Goal: Task Accomplishment & Management: Use online tool/utility

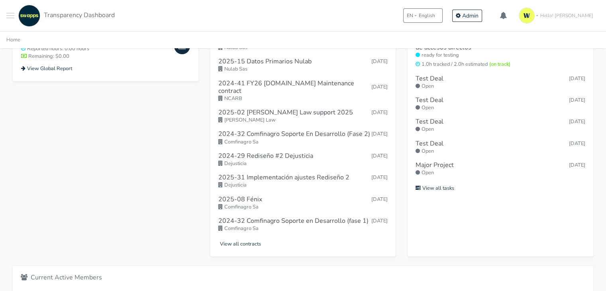
scroll to position [382, 0]
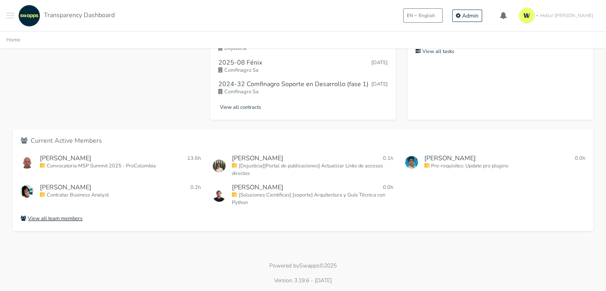
click at [57, 221] on small "View all team members" at bounding box center [52, 218] width 62 height 7
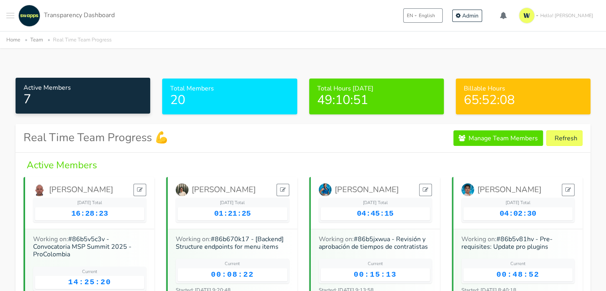
scroll to position [40, 0]
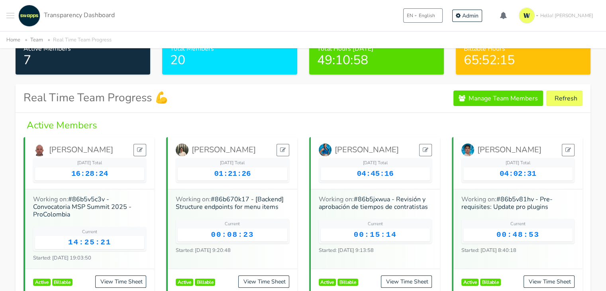
click at [7, 17] on button "Toggle navigation menu" at bounding box center [10, 16] width 8 height 22
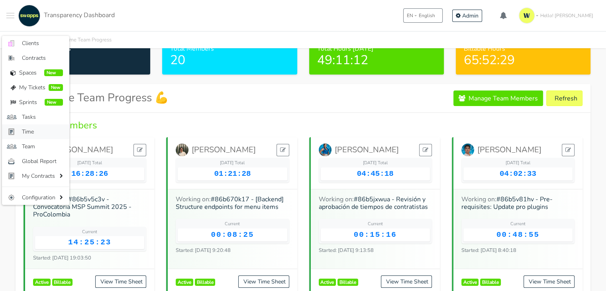
click at [41, 130] on span "Time" at bounding box center [42, 132] width 41 height 8
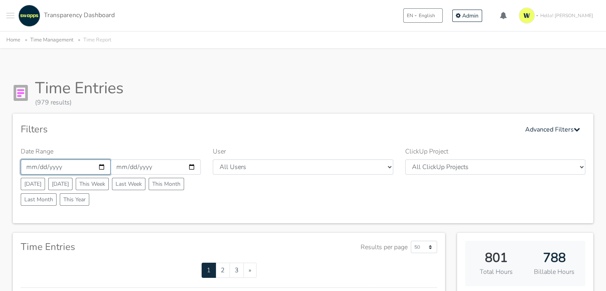
click at [102, 163] on input "2025-08-01" at bounding box center [66, 166] width 90 height 15
type input "[DATE]"
click at [191, 169] on input "2025-08-31" at bounding box center [156, 166] width 90 height 15
type input "2025-08-17"
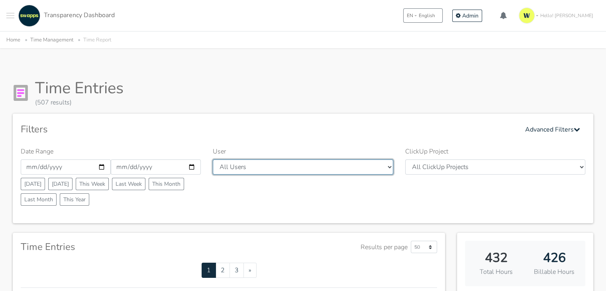
click at [364, 169] on select "All Users Andres Cristian Mateo Angie Diego Swapps Tech Alejandra Tatiana Campo…" at bounding box center [303, 166] width 180 height 15
click at [386, 166] on select "All Users Andres Cristian Mateo Angie Diego Swapps Tech Alejandra Tatiana Campo…" at bounding box center [303, 166] width 180 height 15
select select "28"
click at [213, 159] on select "All Users Andres Cristian Mateo Angie Diego Swapps Tech Alejandra Tatiana Campo…" at bounding box center [303, 166] width 180 height 15
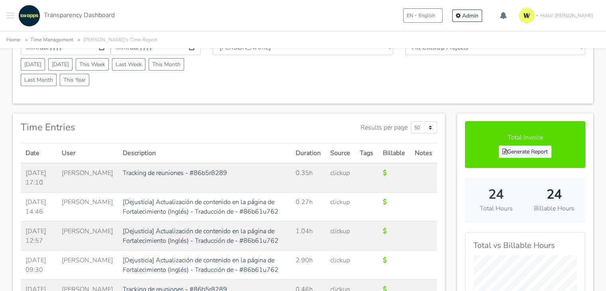
scroll to position [159, 0]
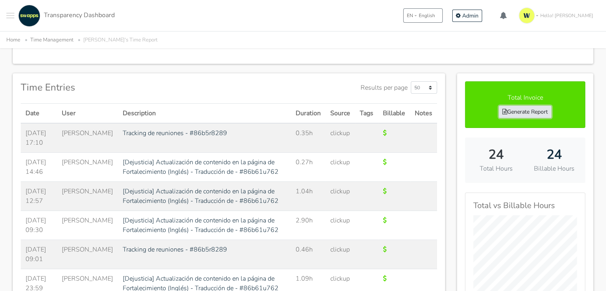
click at [542, 109] on link "Generate Report" at bounding box center [525, 112] width 53 height 12
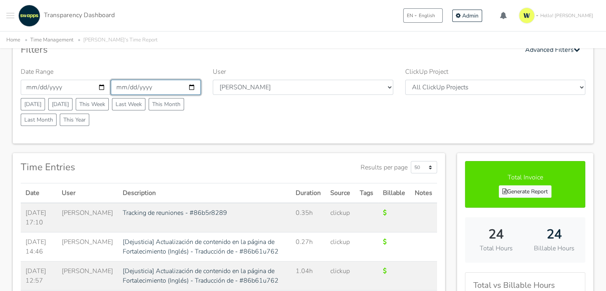
click at [190, 87] on input "2025-08-17" at bounding box center [156, 87] width 90 height 15
type input "[DATE]"
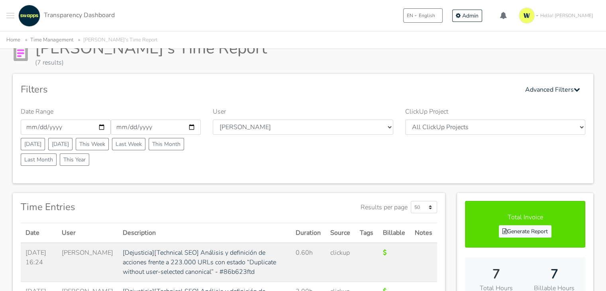
scroll to position [80, 0]
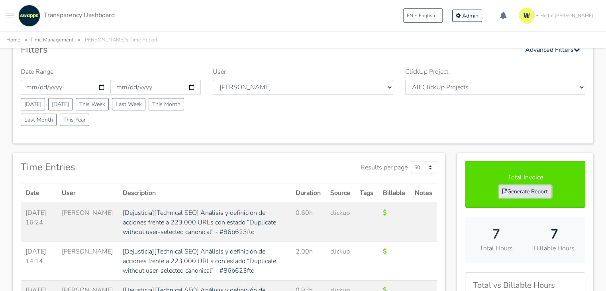
click at [515, 190] on link "Generate Report" at bounding box center [525, 191] width 53 height 12
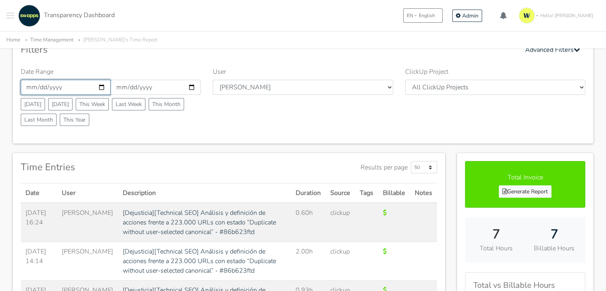
click at [103, 87] on input "2025-08-11" at bounding box center [66, 87] width 90 height 15
type input "2025-08-12"
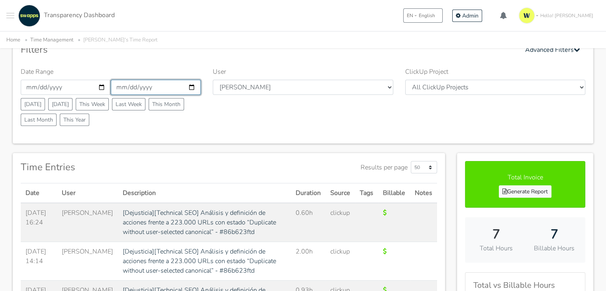
click at [192, 88] on input "[DATE]" at bounding box center [156, 87] width 90 height 15
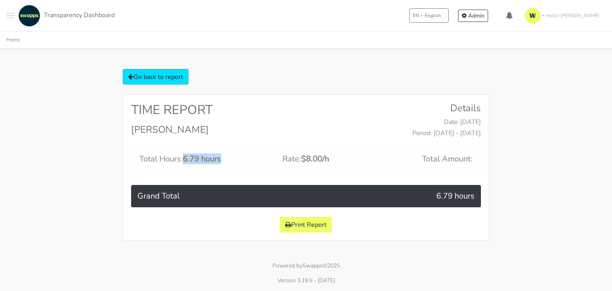
drag, startPoint x: 185, startPoint y: 161, endPoint x: 241, endPoint y: 160, distance: 56.2
click at [241, 160] on h5 "Total Hours: 6.79 hours" at bounding box center [191, 159] width 103 height 10
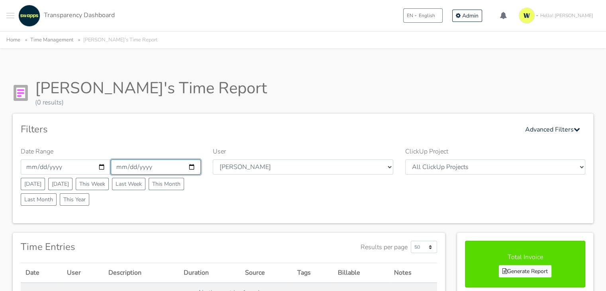
click at [191, 163] on input "[DATE]" at bounding box center [156, 166] width 90 height 15
click at [191, 163] on input "2025-08-11" at bounding box center [156, 166] width 90 height 15
type input "[DATE]"
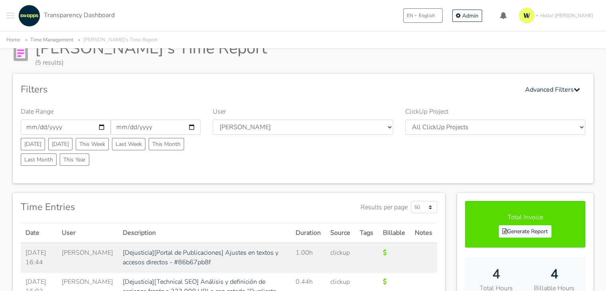
scroll to position [159, 0]
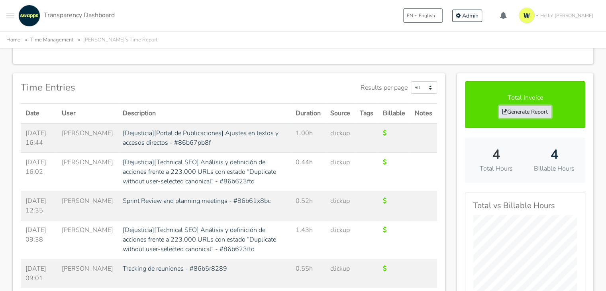
click at [531, 109] on link "Generate Report" at bounding box center [525, 112] width 53 height 12
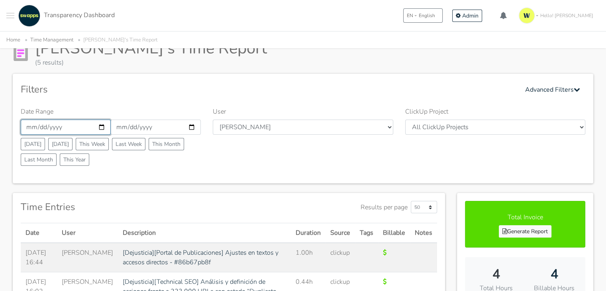
click at [99, 127] on input "2025-08-12" at bounding box center [66, 127] width 90 height 15
type input "[DATE]"
click at [193, 125] on input "2025-08-12" at bounding box center [156, 127] width 90 height 15
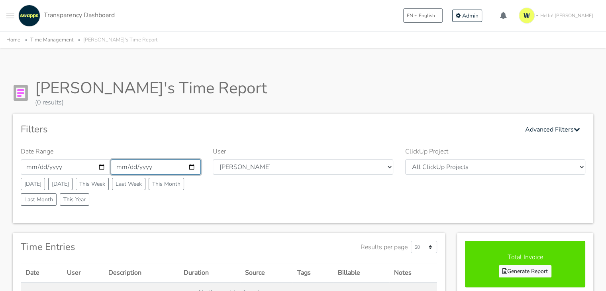
click at [191, 167] on input "2025-08-12" at bounding box center [156, 166] width 90 height 15
type input "[DATE]"
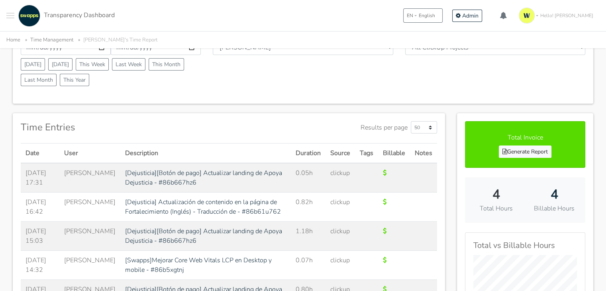
scroll to position [80, 0]
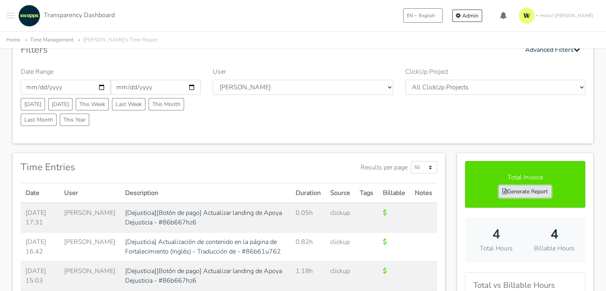
click at [508, 190] on link "Generate Report" at bounding box center [525, 191] width 53 height 12
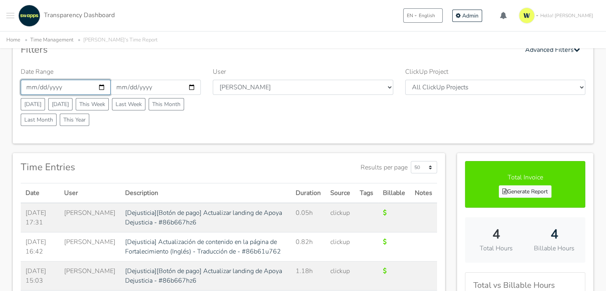
click at [100, 86] on input "2025-08-13" at bounding box center [66, 87] width 90 height 15
type input "[DATE]"
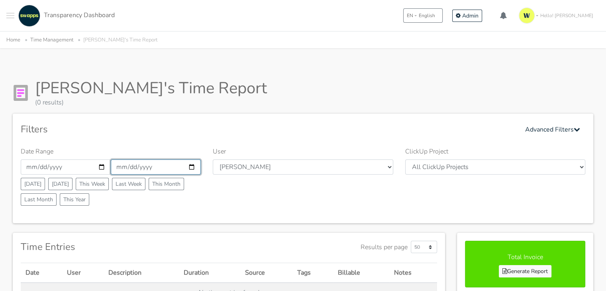
click at [190, 163] on input "[DATE]" at bounding box center [156, 166] width 90 height 15
click at [190, 163] on input "2025-08-13" at bounding box center [156, 166] width 90 height 15
type input "2025-08-14"
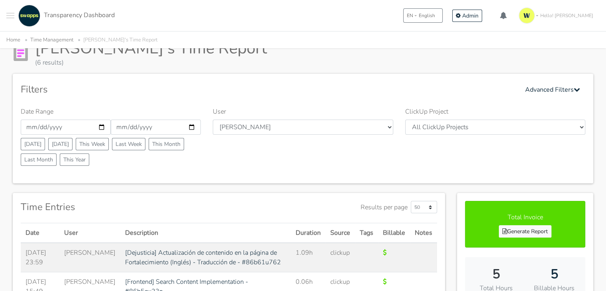
scroll to position [199, 0]
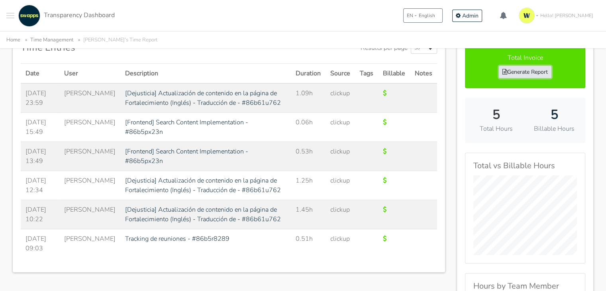
click at [523, 71] on link "Generate Report" at bounding box center [525, 72] width 53 height 12
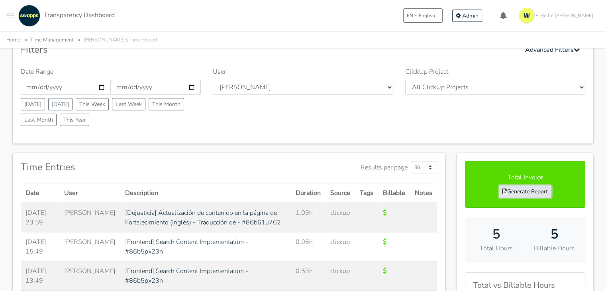
scroll to position [40, 0]
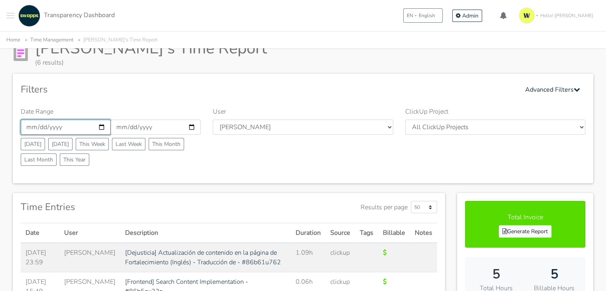
click at [103, 129] on input "2025-08-14" at bounding box center [66, 127] width 90 height 15
type input "2025-08-15"
click at [190, 126] on input "2025-08-14" at bounding box center [156, 127] width 90 height 15
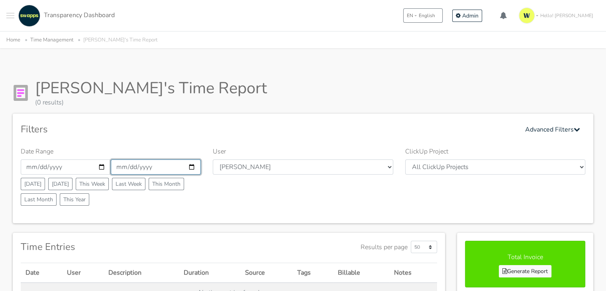
click at [191, 167] on input "2025-08-14" at bounding box center [156, 166] width 90 height 15
type input "[DATE]"
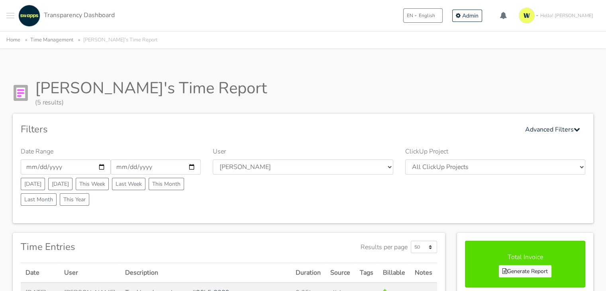
click at [10, 15] on button "Toggle navigation menu" at bounding box center [10, 16] width 8 height 22
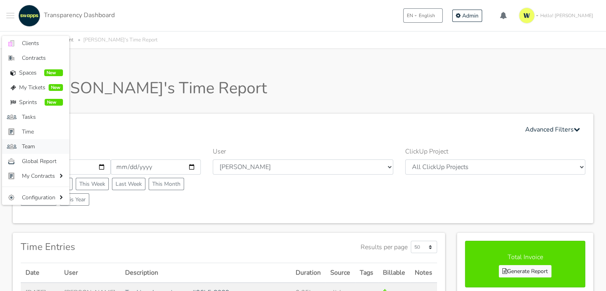
click at [32, 144] on span "Team" at bounding box center [42, 146] width 41 height 8
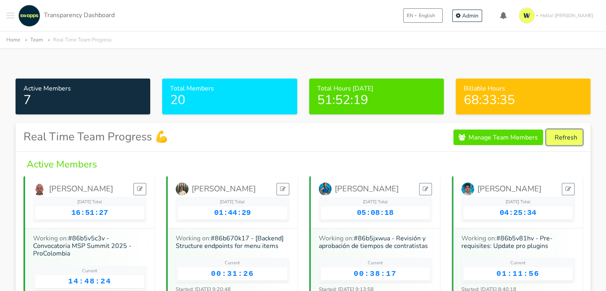
click at [572, 140] on button "Refresh" at bounding box center [565, 138] width 36 height 16
